Goal: Check status: Check status

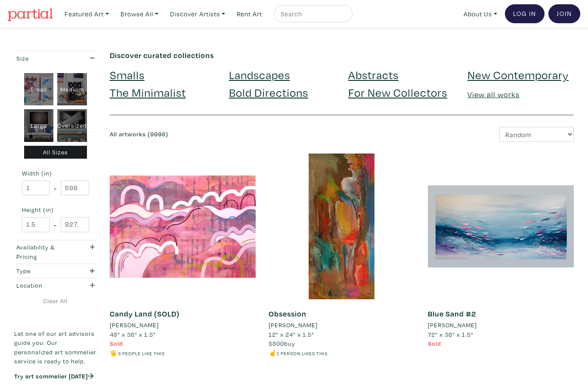
click at [521, 6] on link "Log In" at bounding box center [525, 13] width 40 height 19
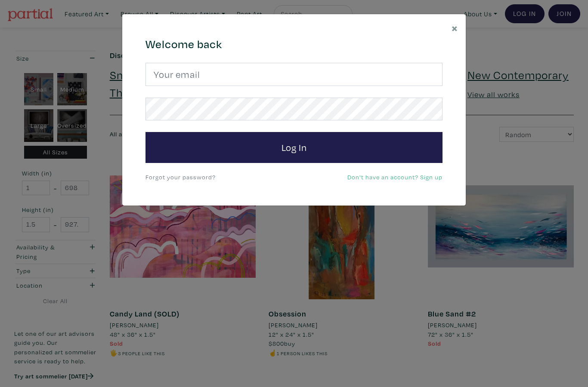
click at [330, 75] on input "email" at bounding box center [293, 74] width 297 height 23
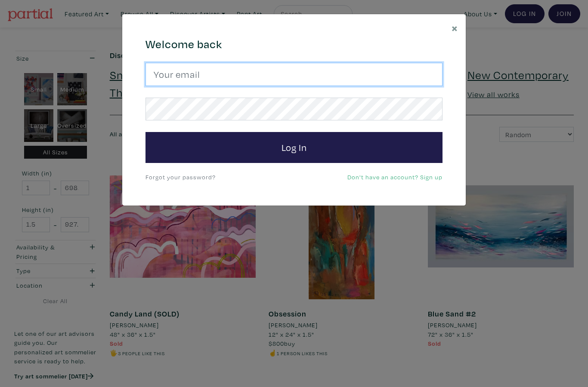
type input "clare.allin@hotmail.com"
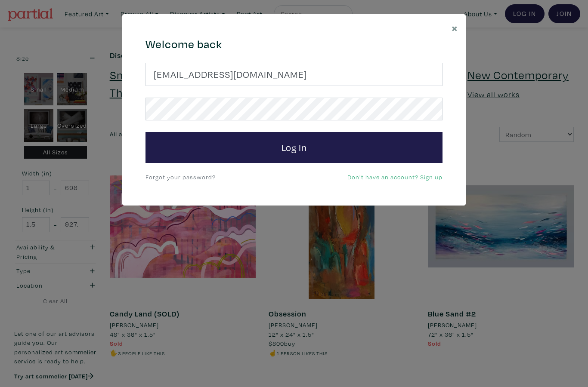
click at [326, 146] on button "Log In" at bounding box center [293, 147] width 297 height 31
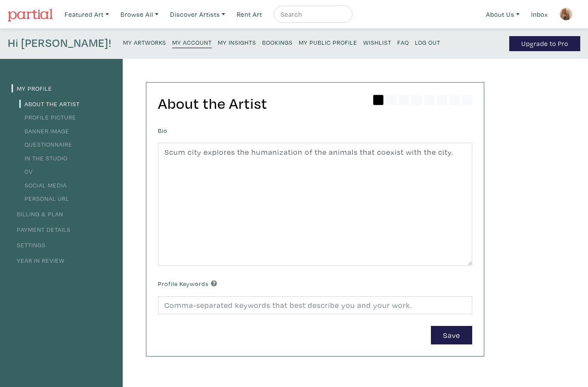
click at [262, 46] on link "Bookings" at bounding box center [277, 42] width 31 height 12
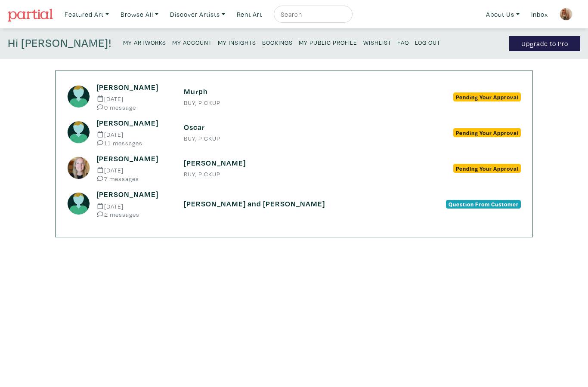
click at [235, 89] on h6 "Murph" at bounding box center [294, 91] width 220 height 9
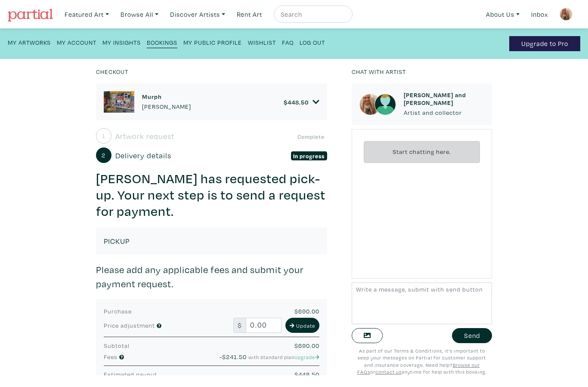
click at [163, 47] on link "Bookings" at bounding box center [162, 42] width 31 height 12
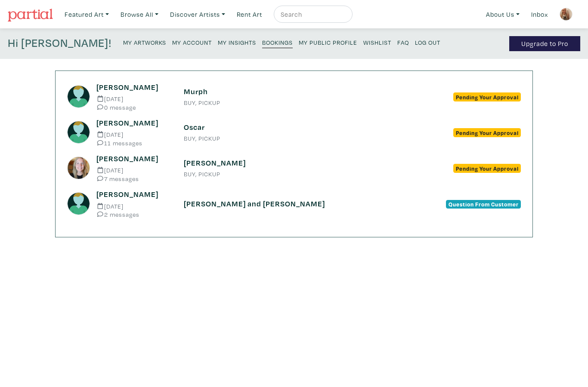
click at [211, 124] on h6 "Oscar" at bounding box center [294, 127] width 220 height 9
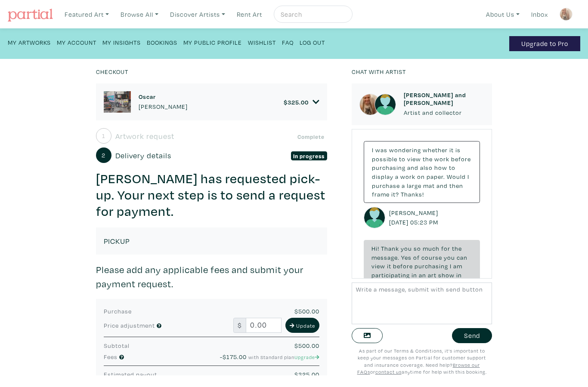
click at [209, 129] on div "1 Artwork request Complete" at bounding box center [211, 135] width 231 height 15
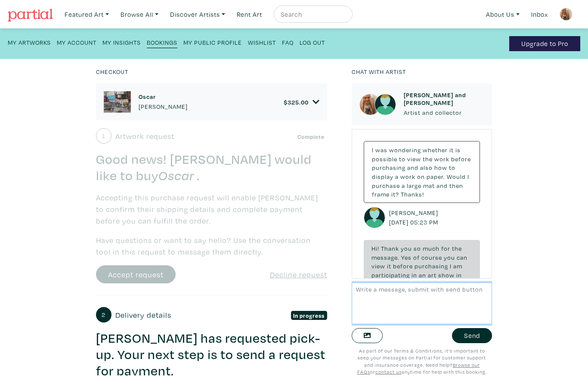
scroll to position [799, 0]
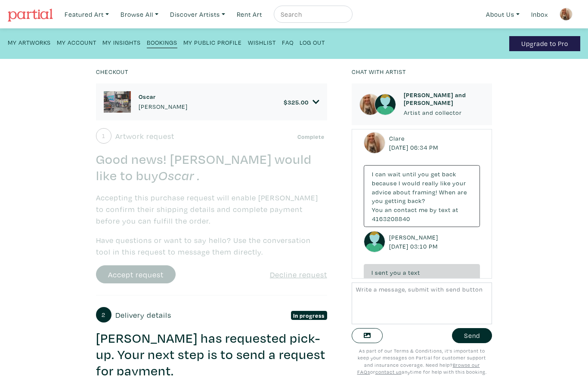
click at [166, 40] on small "Bookings" at bounding box center [162, 42] width 31 height 8
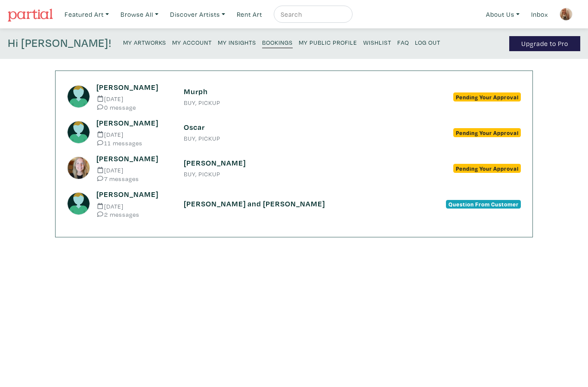
click at [187, 167] on div "[PERSON_NAME] BUY, PICKUP" at bounding box center [293, 167] width 233 height 19
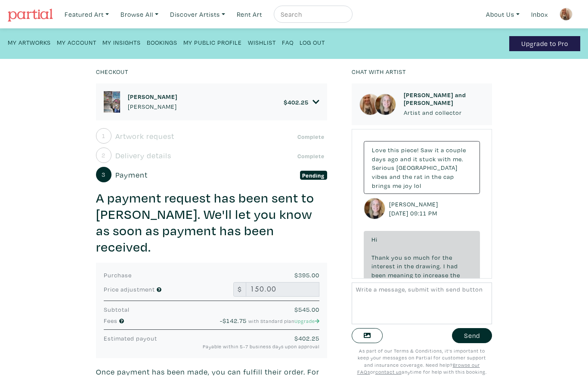
click at [202, 163] on div "1 Artwork request Complete Good news! Jodi Peacock would like to buy Pablo. Acc…" at bounding box center [211, 320] width 231 height 385
